Goal: Communication & Community: Participate in discussion

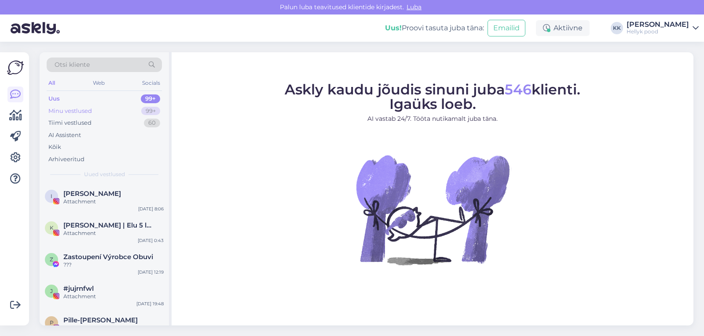
click at [75, 108] on div "Minu vestlused" at bounding box center [70, 111] width 44 height 9
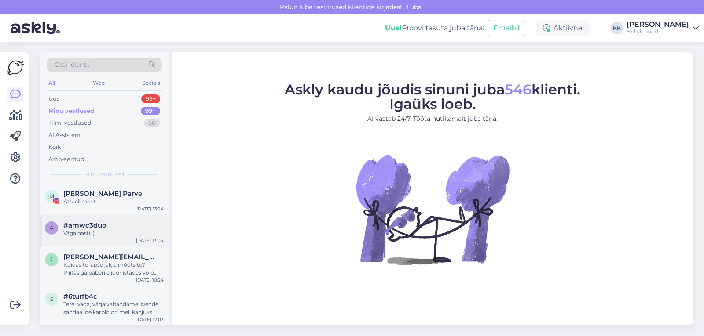
click at [96, 227] on span "#amwc3duo" at bounding box center [84, 226] width 43 height 8
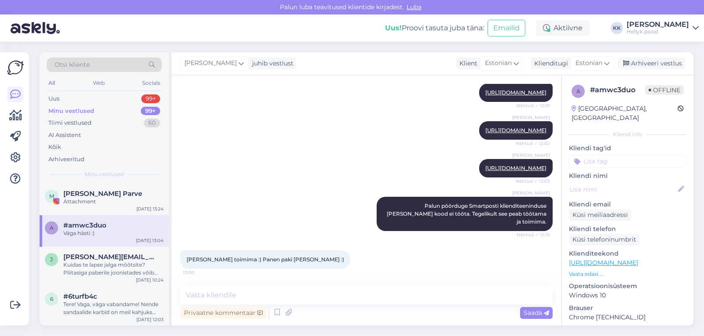
scroll to position [953, 0]
